Goal: Communication & Community: Ask a question

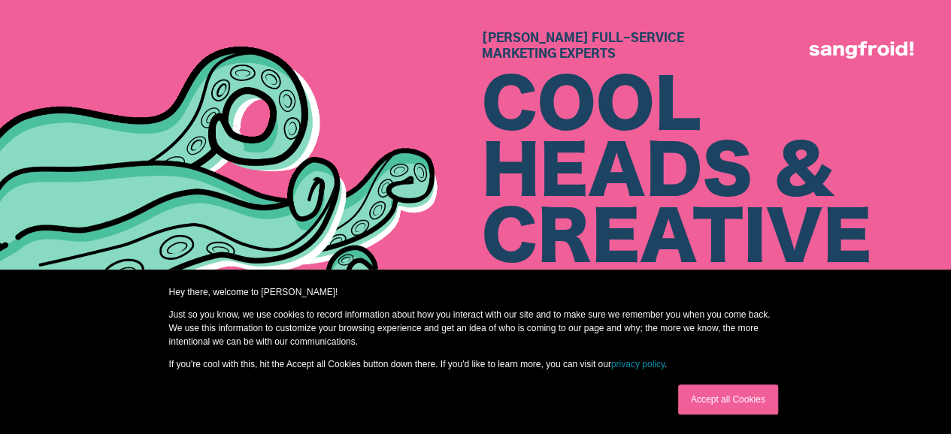
click at [754, 393] on link "Accept all Cookies" at bounding box center [728, 400] width 100 height 30
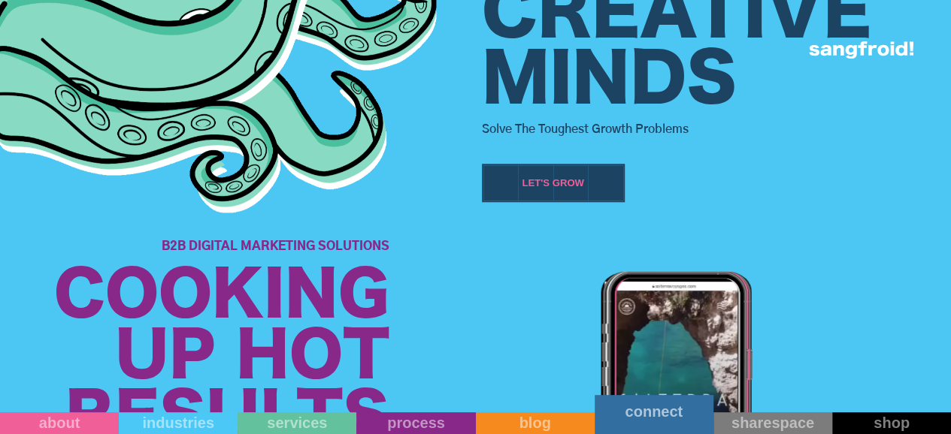
scroll to position [681, 0]
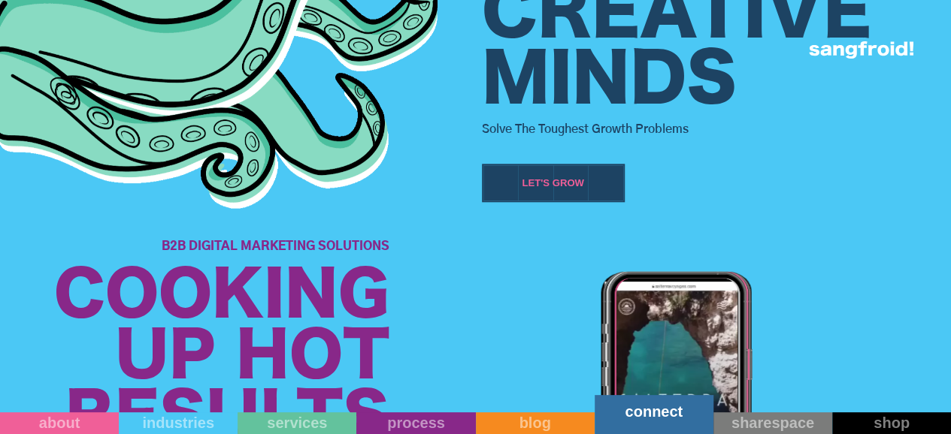
click at [683, 426] on link "connect" at bounding box center [653, 414] width 119 height 39
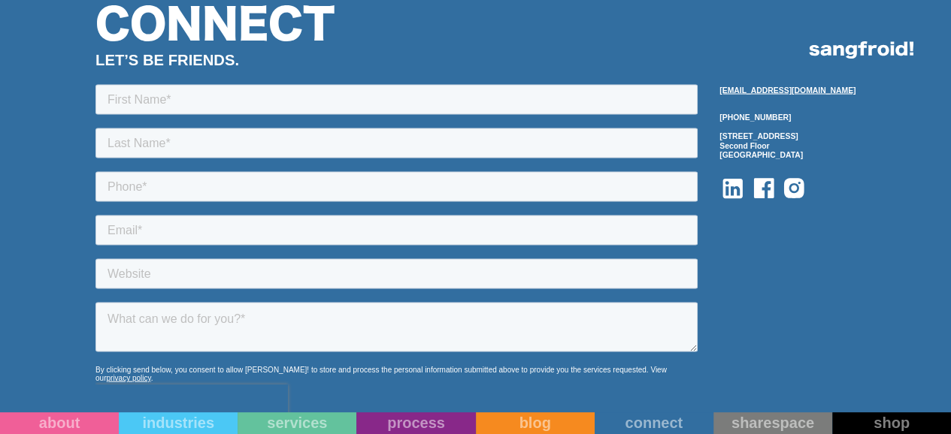
scroll to position [1420, 0]
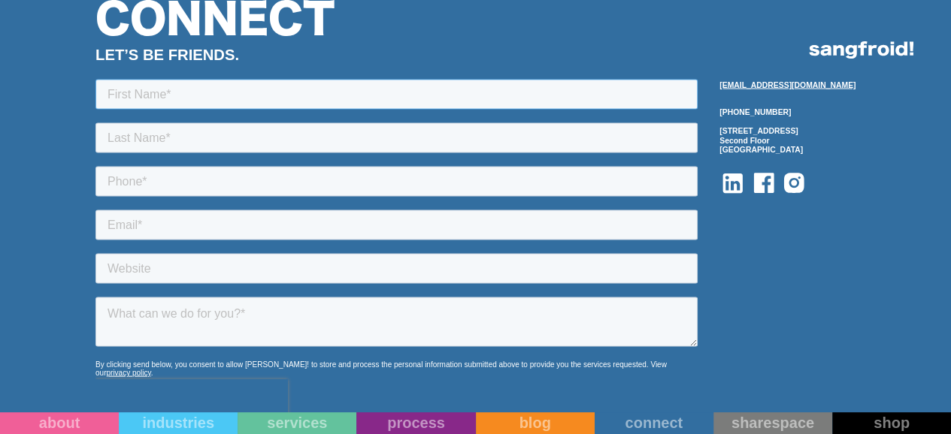
click at [252, 90] on input "text" at bounding box center [396, 94] width 602 height 30
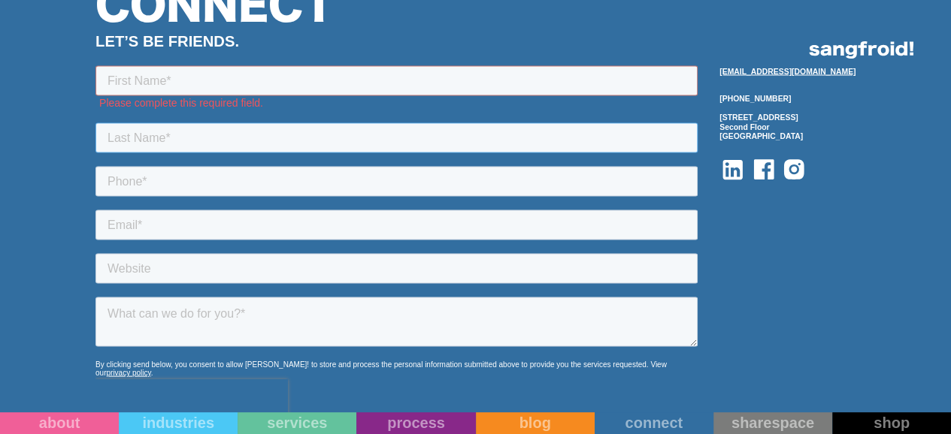
drag, startPoint x: 418, startPoint y: 116, endPoint x: 418, endPoint y: 124, distance: 8.3
click at [418, 124] on input "text" at bounding box center [396, 137] width 602 height 30
click at [335, 81] on input "text" at bounding box center [396, 80] width 602 height 30
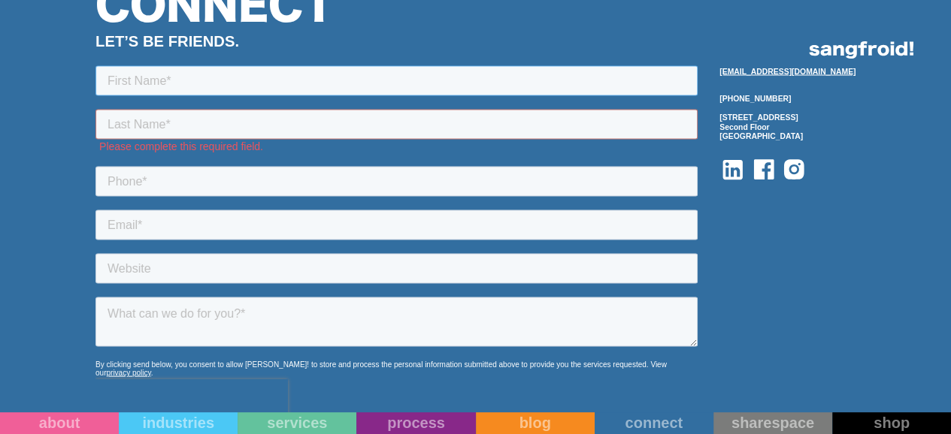
type input "Mike"
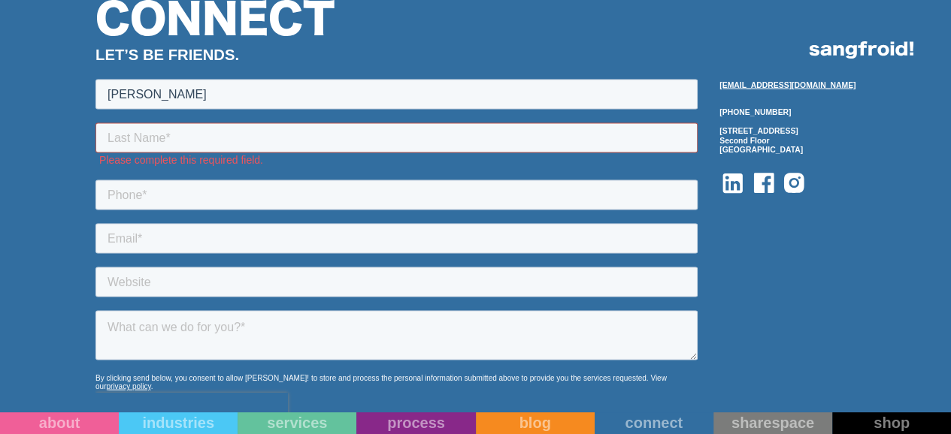
drag, startPoint x: 192, startPoint y: 127, endPoint x: 192, endPoint y: 118, distance: 9.0
click at [192, 118] on form "Mike Please complete this required field. By clicking send below, you consent t…" at bounding box center [396, 292] width 602 height 426
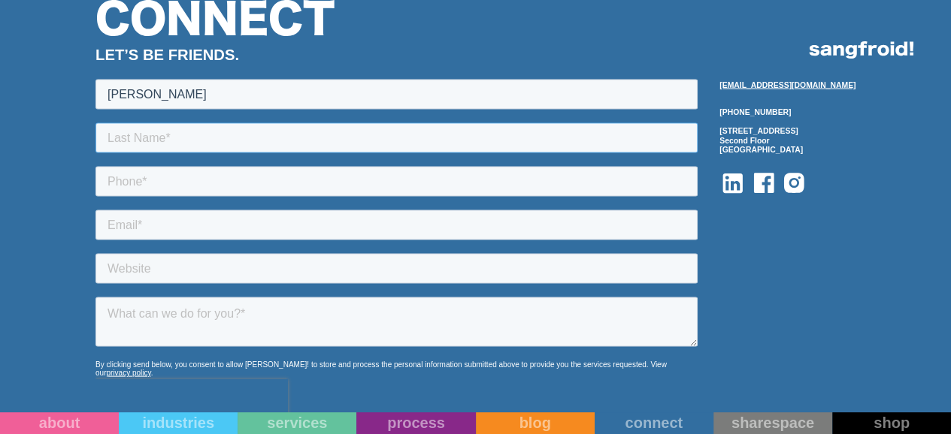
type input "Clemens"
click at [171, 183] on input "tel" at bounding box center [396, 181] width 602 height 30
type input "16514198101"
click at [226, 225] on input "email" at bounding box center [396, 225] width 602 height 30
type input "mike@digitalcomets.ca"
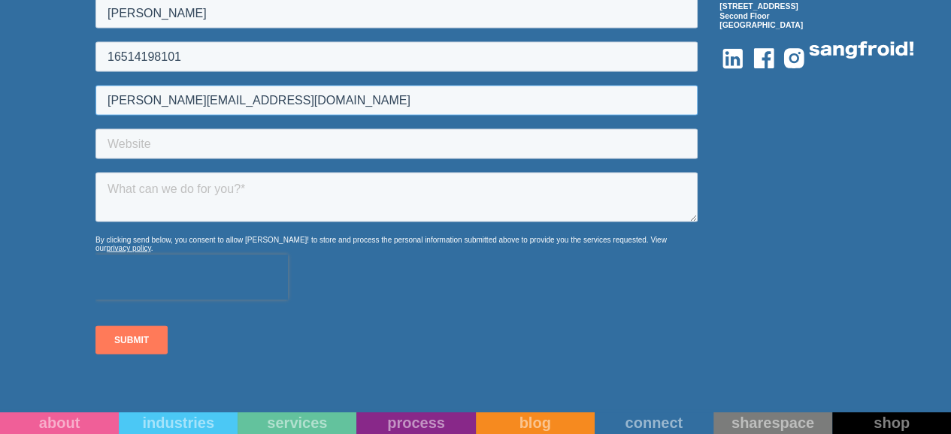
scroll to position [1549, 0]
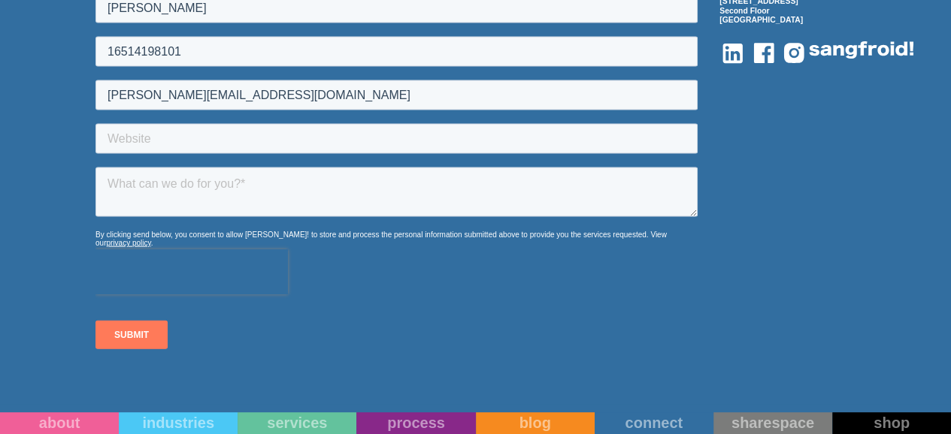
click at [382, 156] on form "Mike Clemens 16514198101 mike@digitalcomets.ca By clicking send below, you cons…" at bounding box center [396, 156] width 602 height 413
click at [373, 148] on input "text" at bounding box center [396, 140] width 602 height 30
click at [379, 180] on textarea at bounding box center [396, 193] width 602 height 50
paste textarea ""Hello, Found ya'll on Design Rush. How much do you typically charge for a smal…"
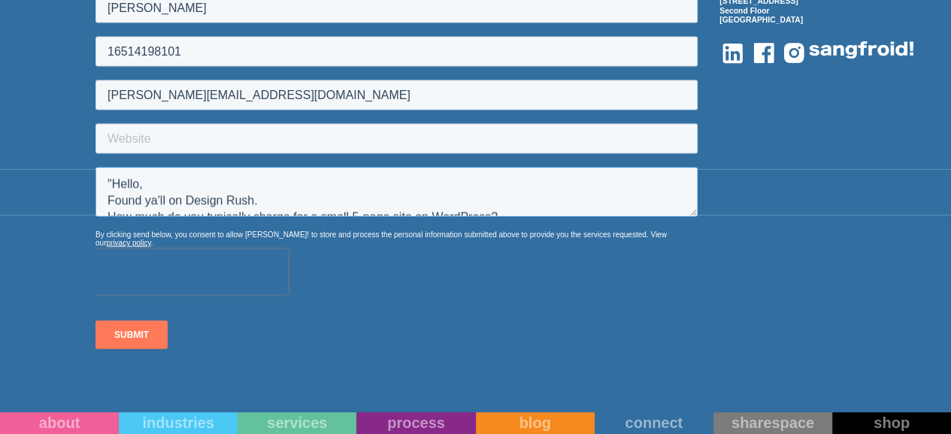
scroll to position [24, 0]
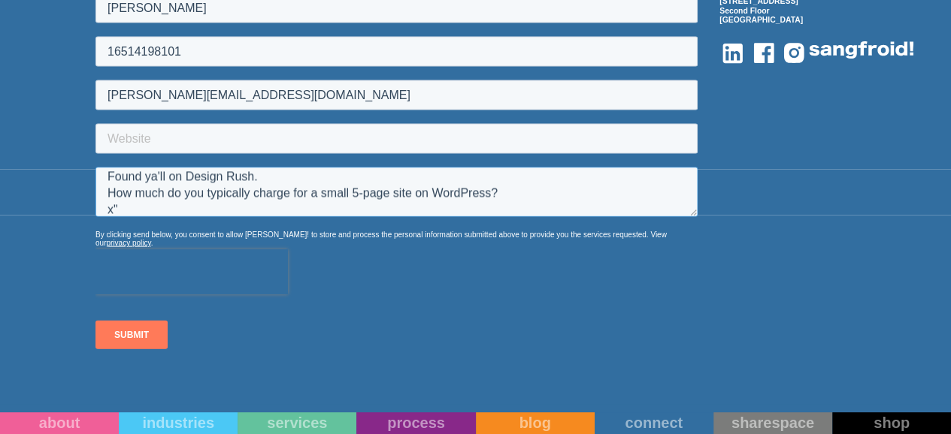
type textarea ""Hello, Found ya'll on Design Rush. How much do you typically charge for a smal…"
click at [260, 125] on input "text" at bounding box center [396, 140] width 602 height 30
click at [195, 131] on input "text" at bounding box center [396, 140] width 602 height 30
paste input ""Hello, Found ya'll on Design Rush. How much do you typically charge for a smal…"
type input ""Hello, Found ya'll on Design Rush. How much do you typically charge for a smal…"
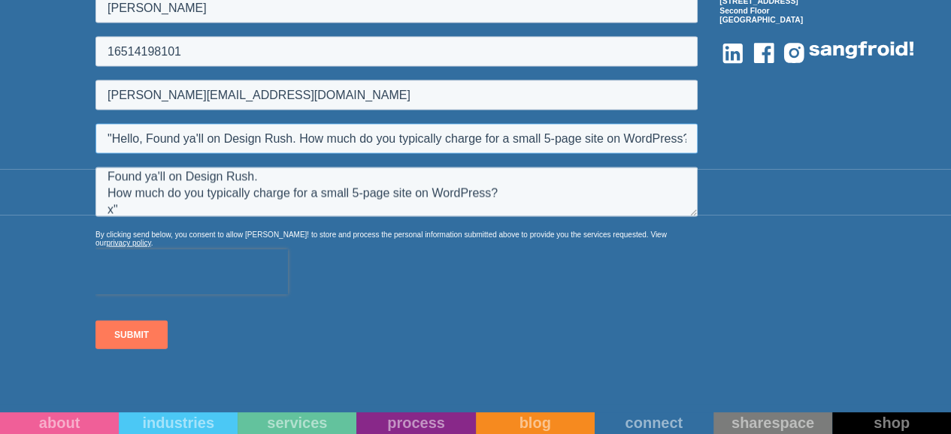
click at [528, 134] on input ""Hello, Found ya'll on Design Rush. How much do you typically charge for a smal…" at bounding box center [396, 140] width 602 height 30
click at [543, 141] on input ""Hello, Found ya'll on Design Rush. How much do you typically charge for a smal…" at bounding box center [396, 140] width 602 height 30
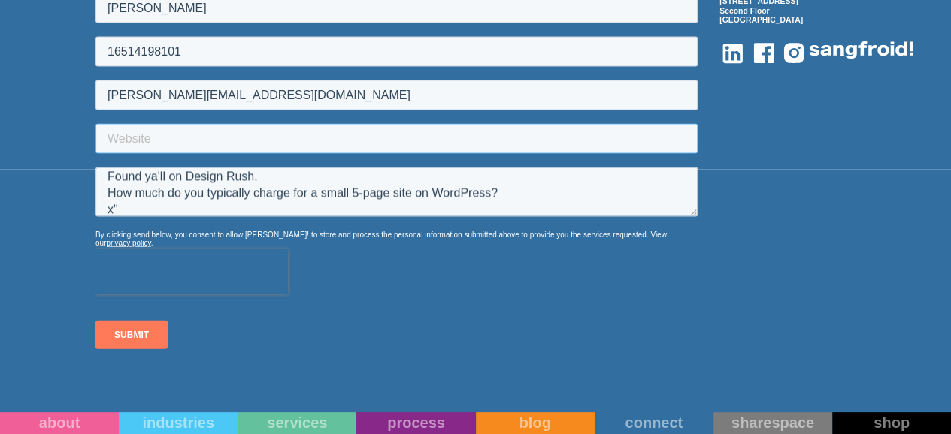
click at [260, 132] on input "text" at bounding box center [396, 140] width 602 height 30
paste input "https://digitalcomets.com/"
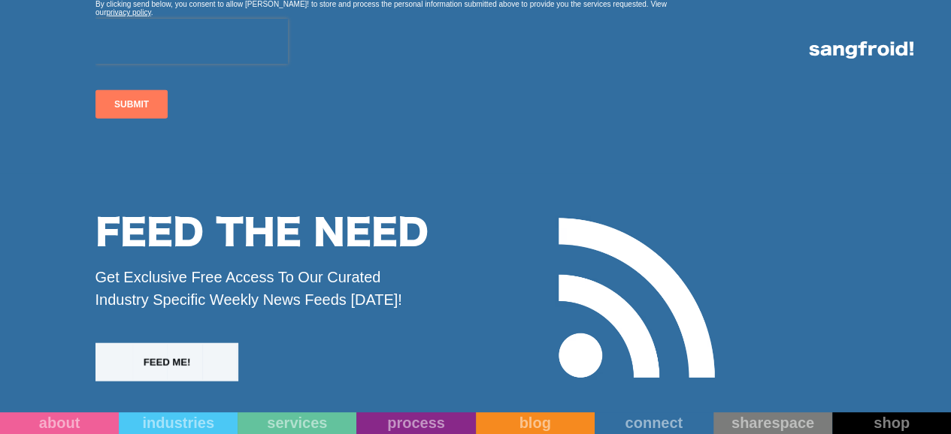
type input "https://digitalcomets.com/"
click at [128, 94] on input "SUBMIT" at bounding box center [131, 105] width 72 height 29
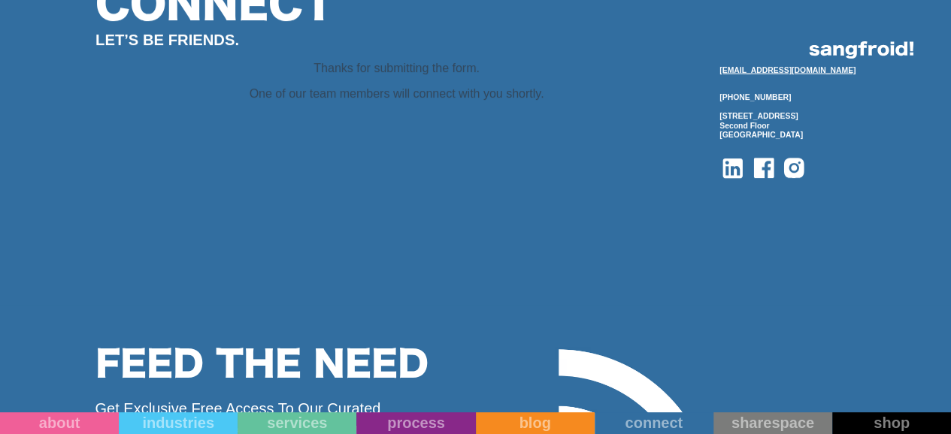
scroll to position [1831, 0]
